Goal: Task Accomplishment & Management: Manage account settings

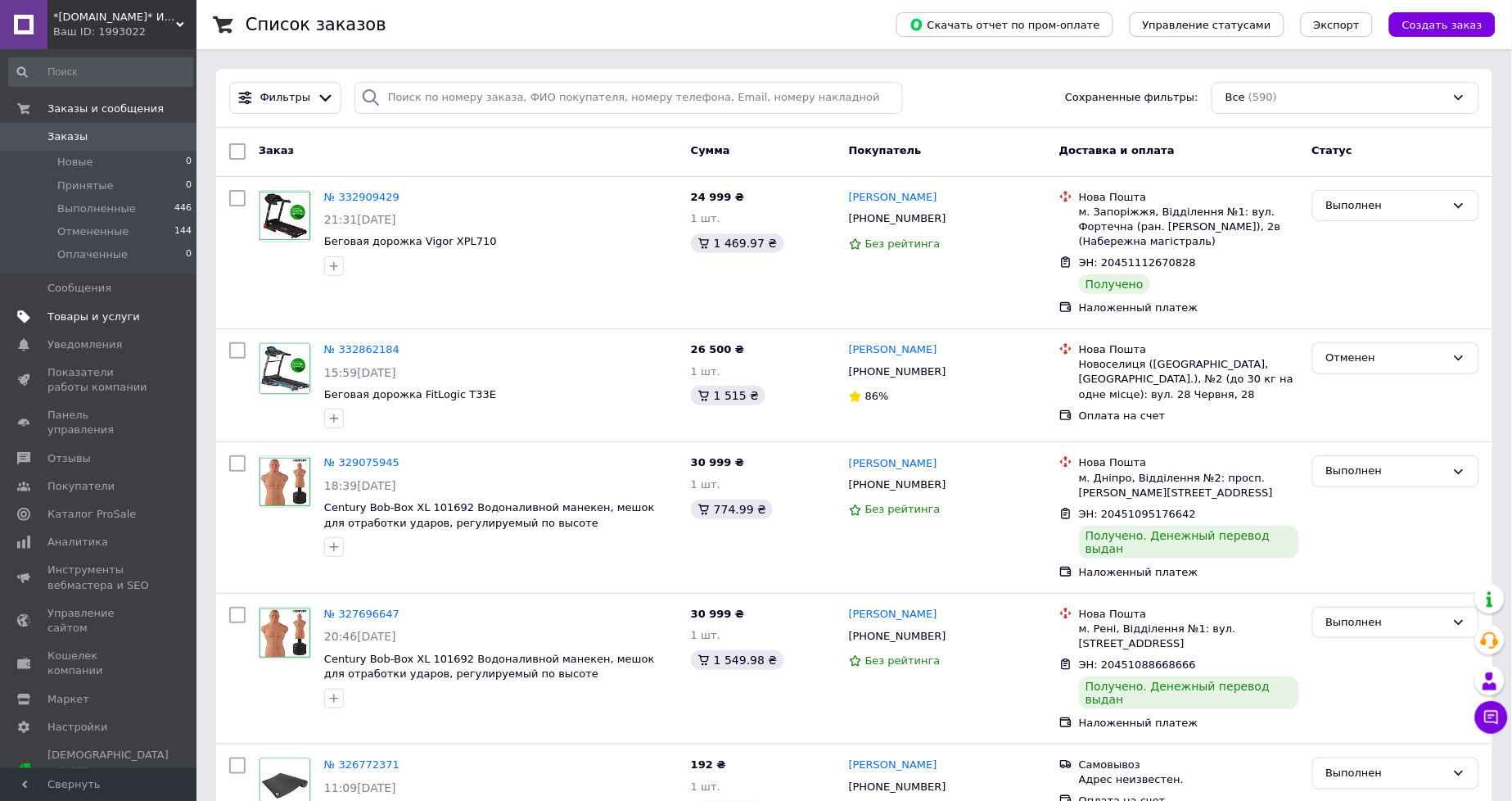
click at [101, 316] on span "Товары и услуги" at bounding box center [94, 316] width 93 height 14
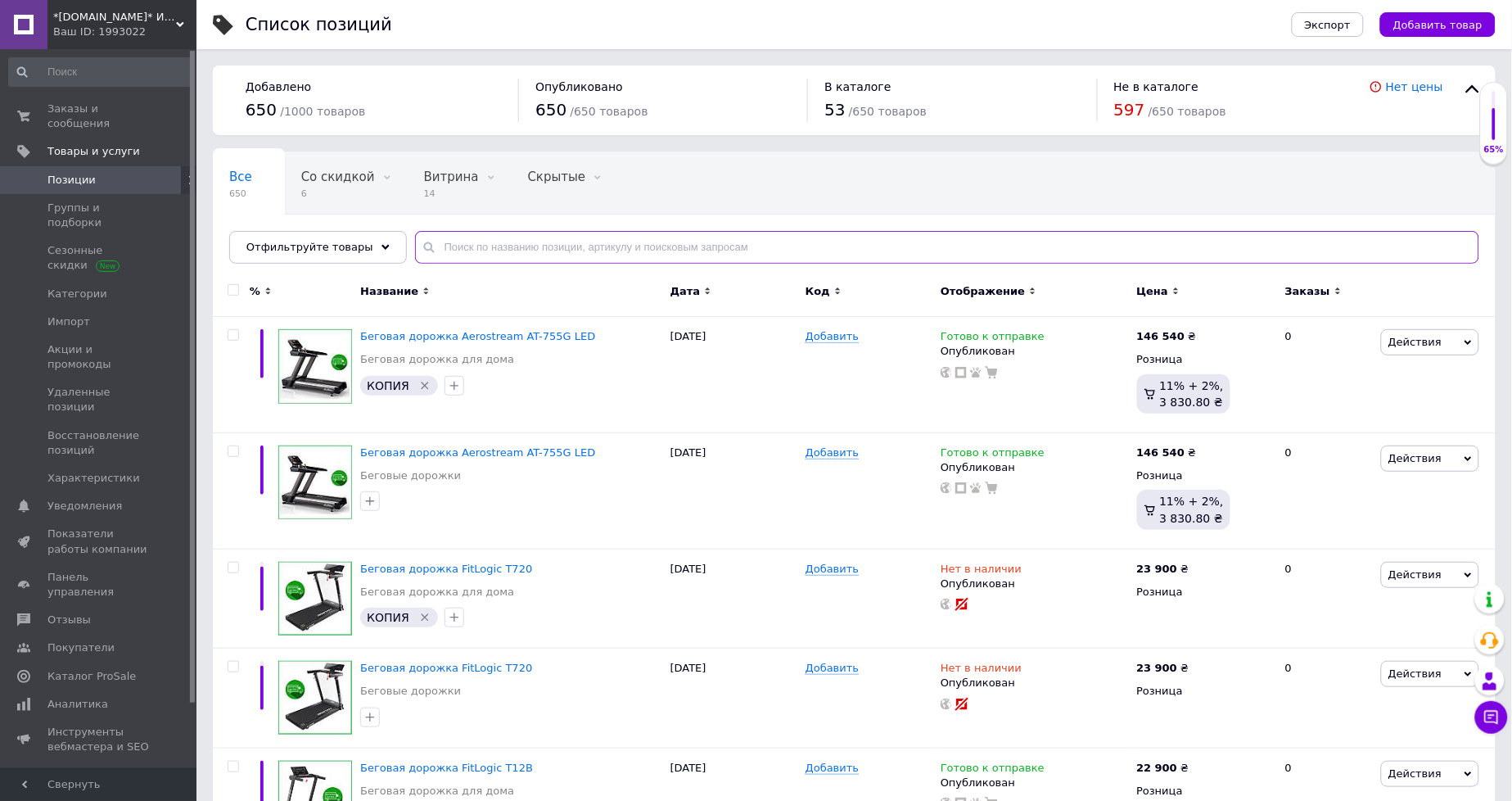
click at [448, 239] on input "text" at bounding box center [947, 247] width 1064 height 33
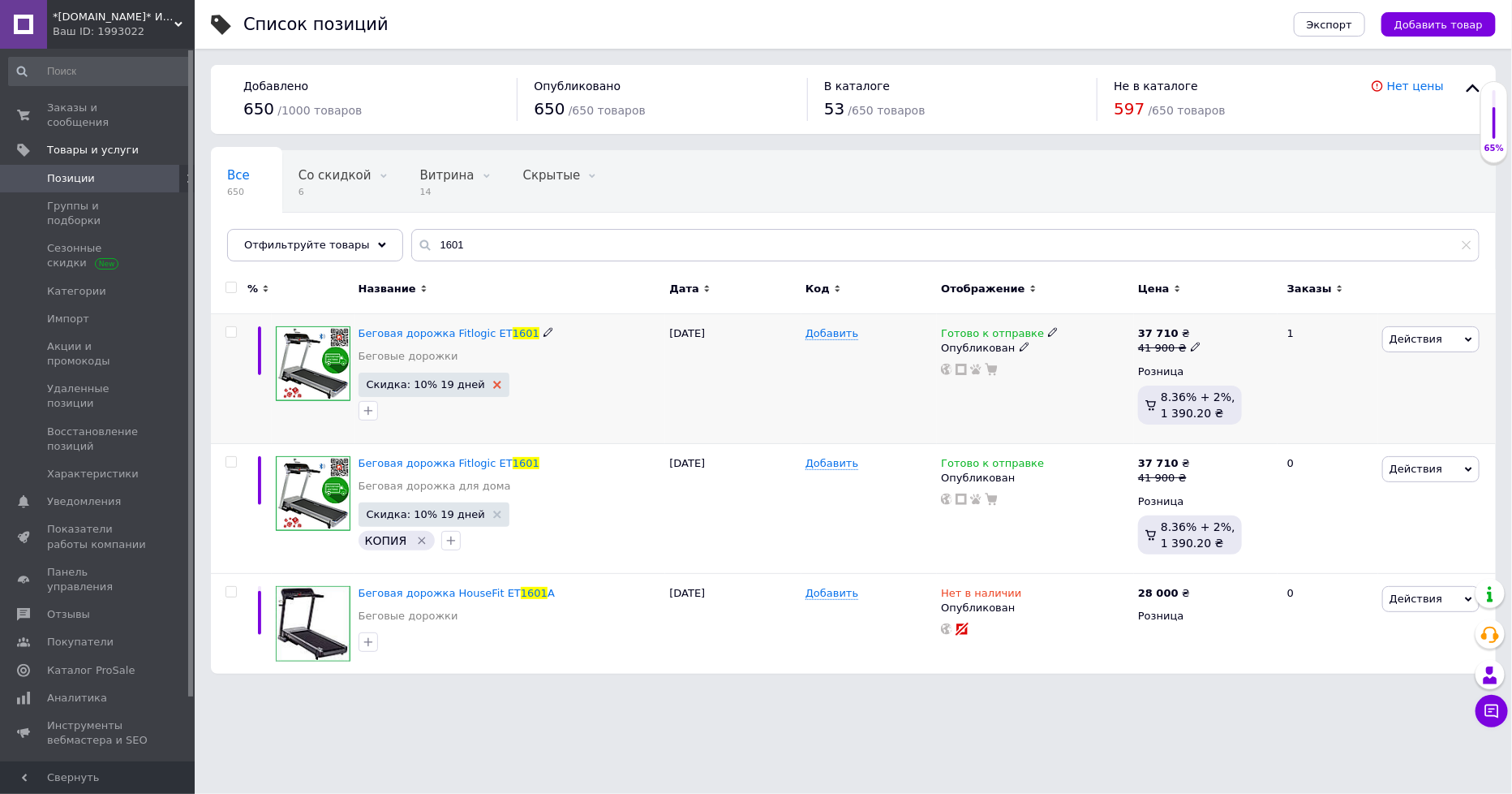
click at [493, 387] on icon at bounding box center [497, 384] width 9 height 9
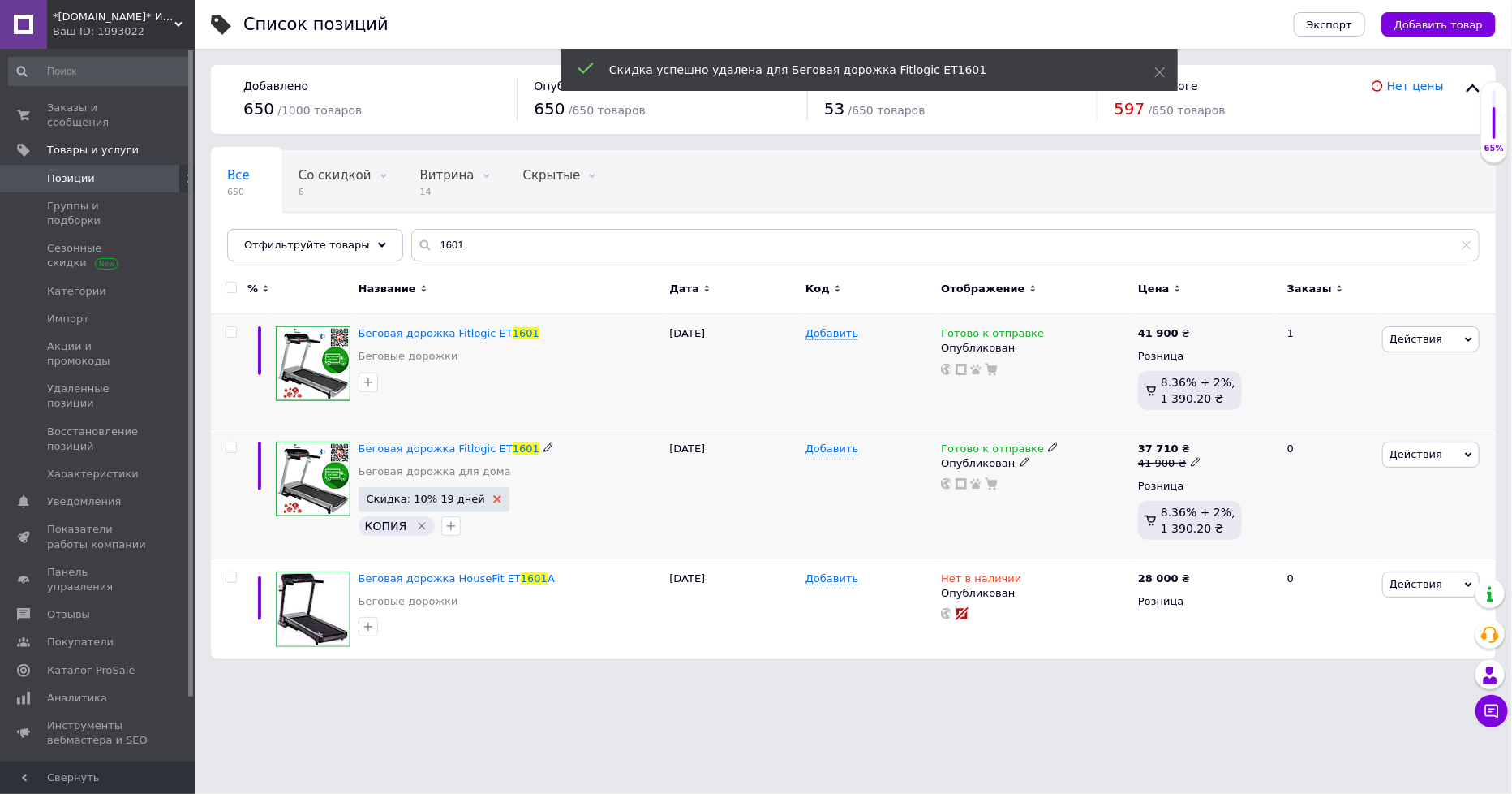
click at [493, 497] on use at bounding box center [497, 499] width 9 height 9
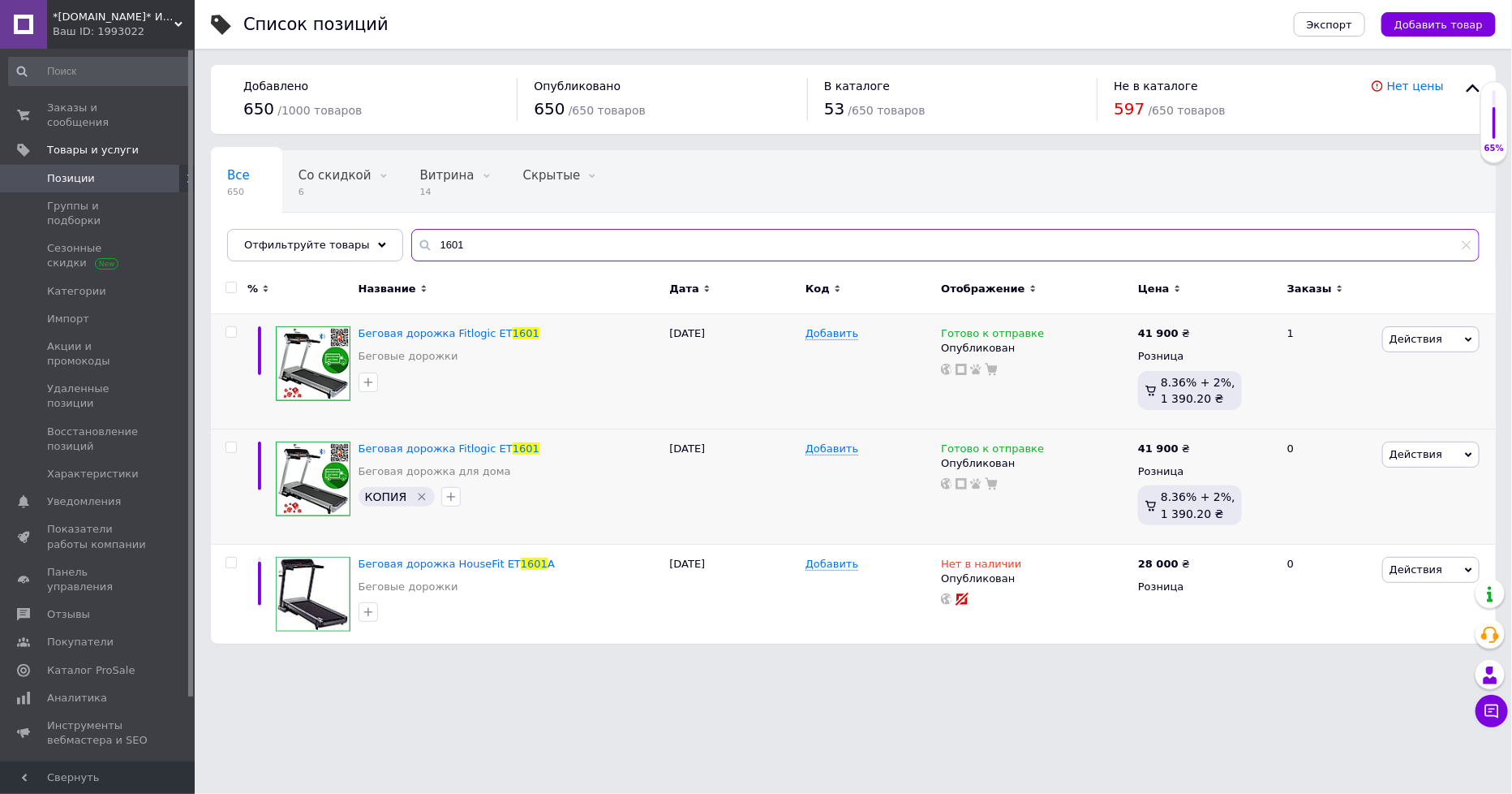
drag, startPoint x: 457, startPoint y: 244, endPoint x: 407, endPoint y: 251, distance: 50.5
click at [412, 251] on div "1601" at bounding box center [946, 245] width 1069 height 32
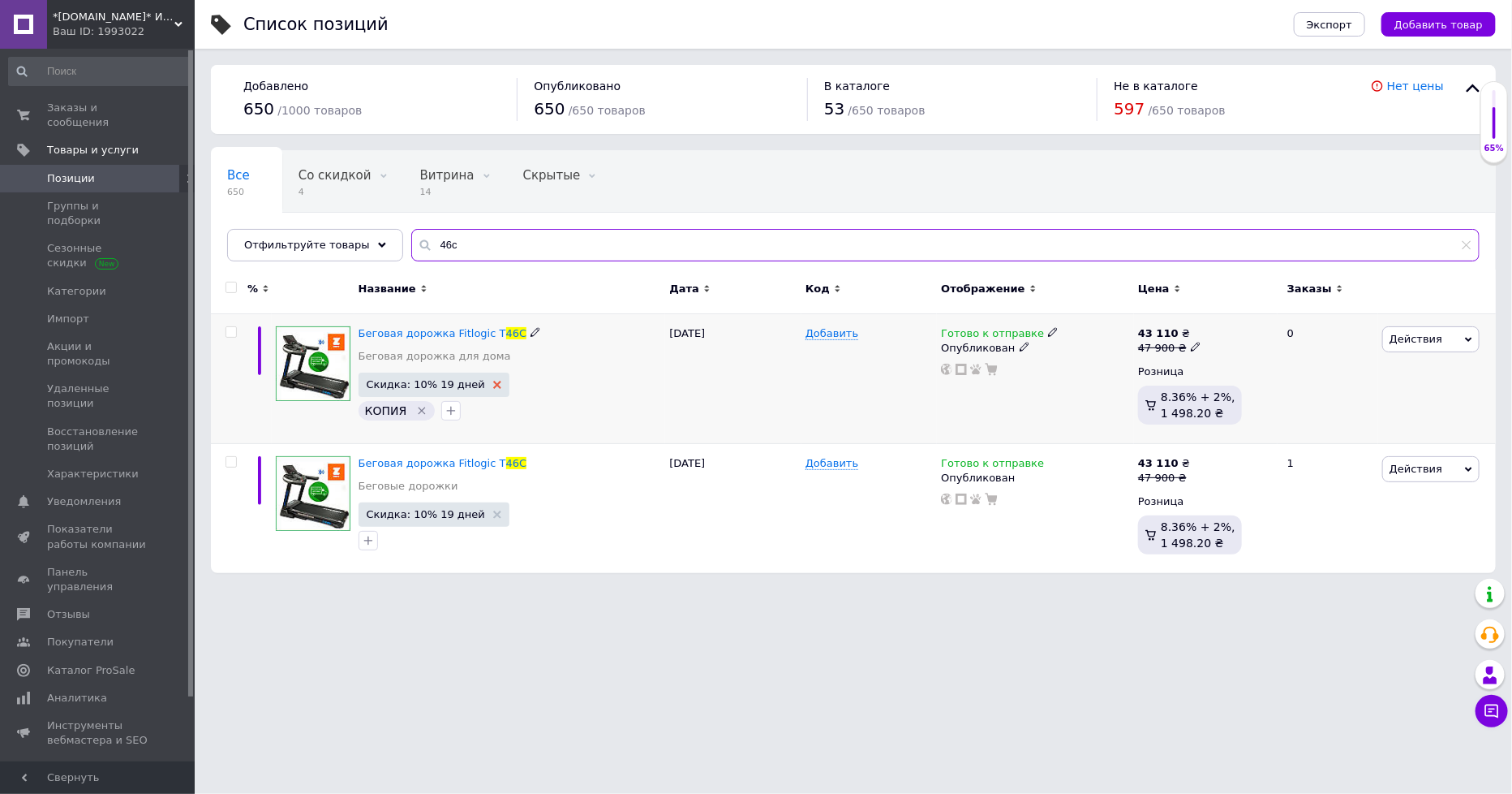
type input "46c"
click at [493, 384] on use at bounding box center [497, 384] width 9 height 9
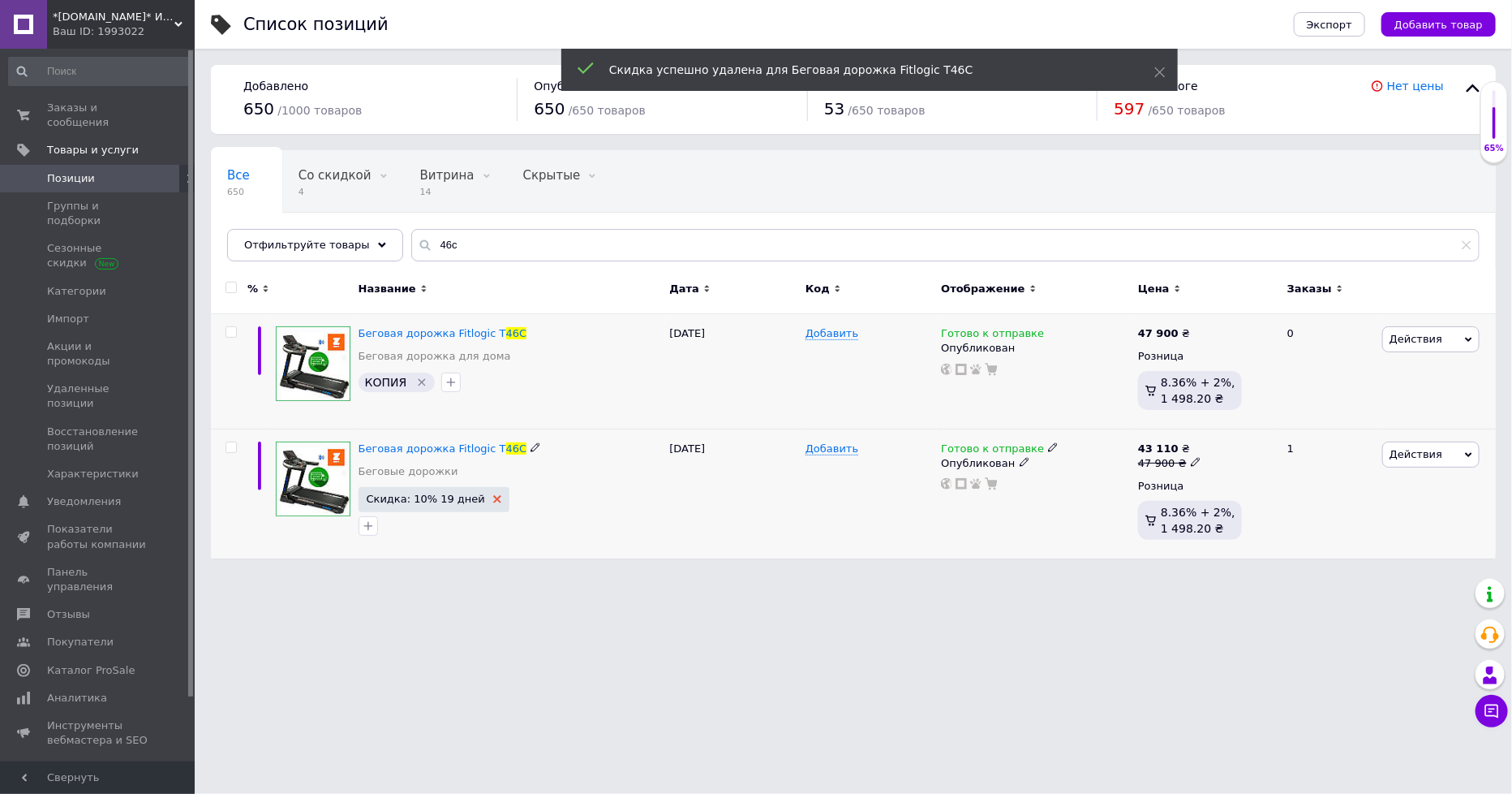
click at [493, 496] on use at bounding box center [497, 499] width 9 height 9
